Goal: Transaction & Acquisition: Purchase product/service

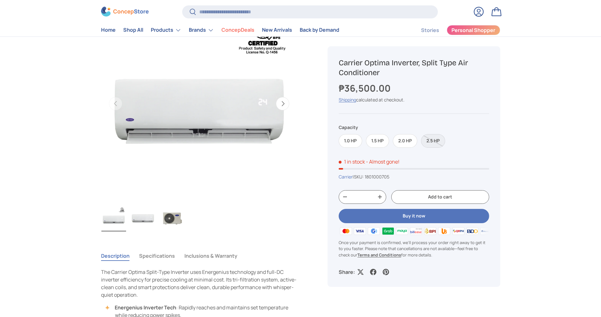
scroll to position [95, 0]
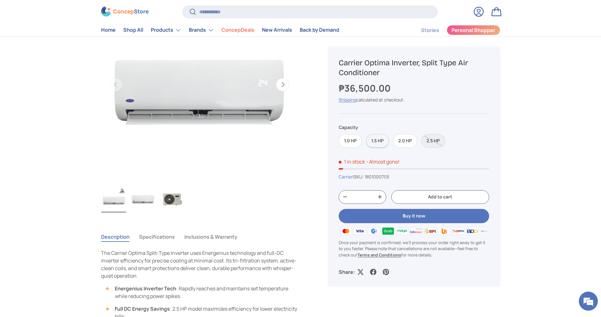
click at [380, 140] on label "1.5 HP" at bounding box center [377, 141] width 23 height 14
click at [405, 141] on label "2.0 HP" at bounding box center [405, 141] width 24 height 14
click at [376, 141] on label "1.5 HP" at bounding box center [377, 141] width 23 height 14
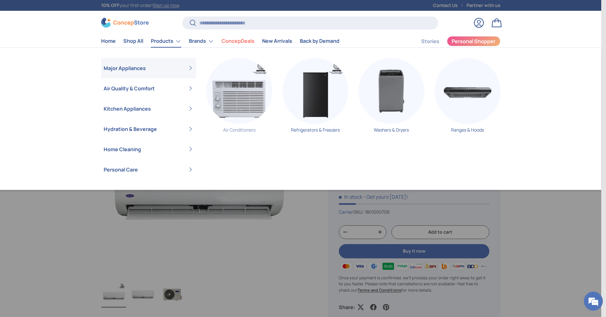
click at [246, 108] on img "Primary" at bounding box center [239, 91] width 66 height 66
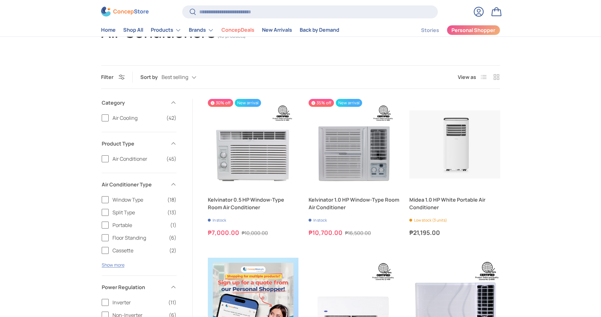
scroll to position [63, 0]
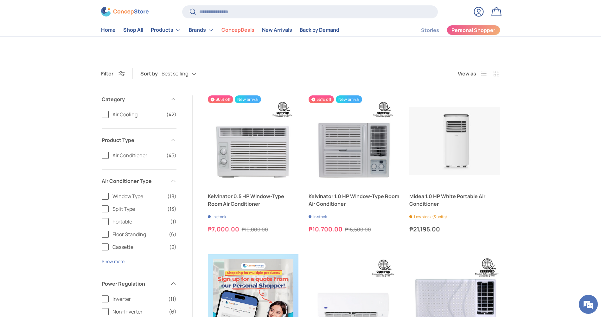
click at [125, 211] on span "Split Type" at bounding box center [137, 209] width 51 height 8
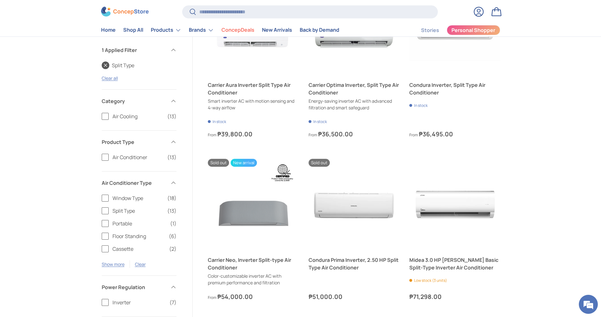
scroll to position [95, 0]
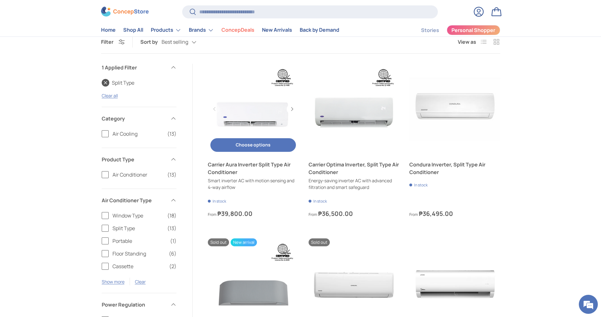
click at [250, 143] on button "Choose options Choose options" at bounding box center [253, 145] width 86 height 14
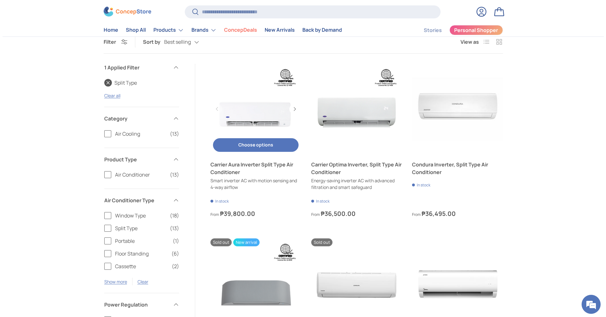
scroll to position [0, 0]
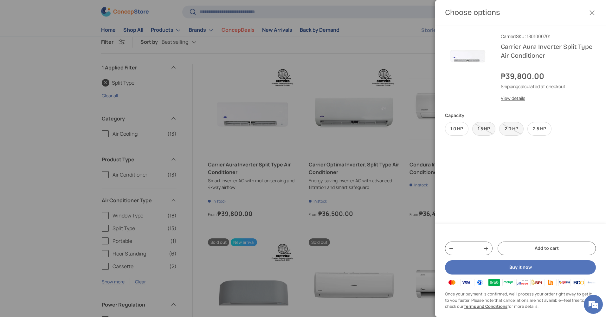
click at [480, 128] on label "1.5 HP" at bounding box center [483, 129] width 23 height 14
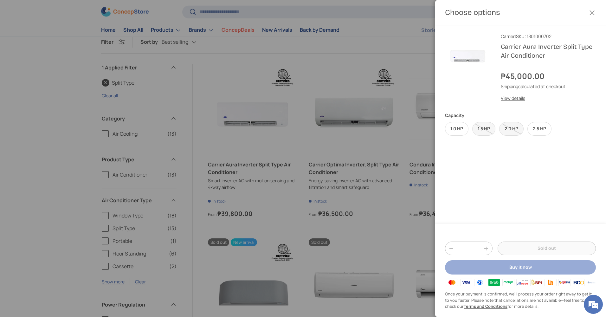
click at [386, 149] on div at bounding box center [303, 158] width 606 height 317
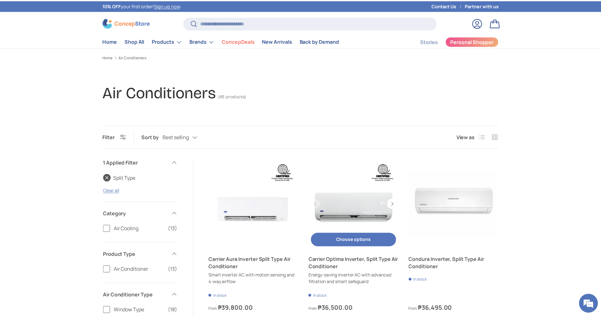
scroll to position [95, 0]
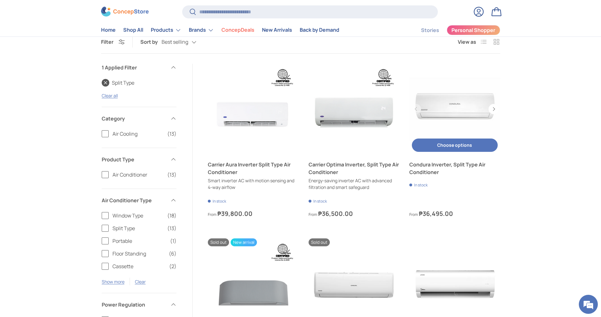
click at [454, 106] on link "Condura Inverter, Split Type Air Conditioner" at bounding box center [454, 109] width 91 height 91
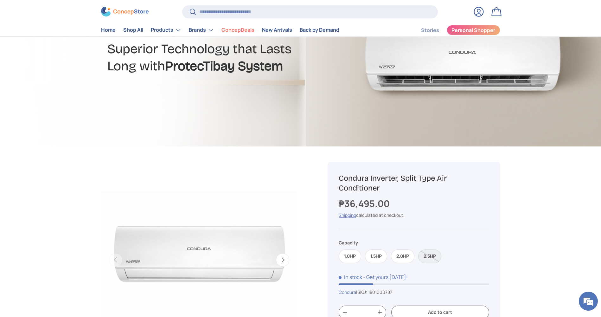
scroll to position [127, 0]
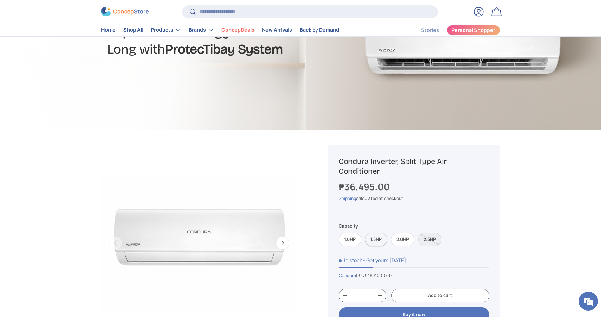
click at [384, 239] on label "1.5HP" at bounding box center [376, 240] width 22 height 14
